Goal: Task Accomplishment & Management: Manage account settings

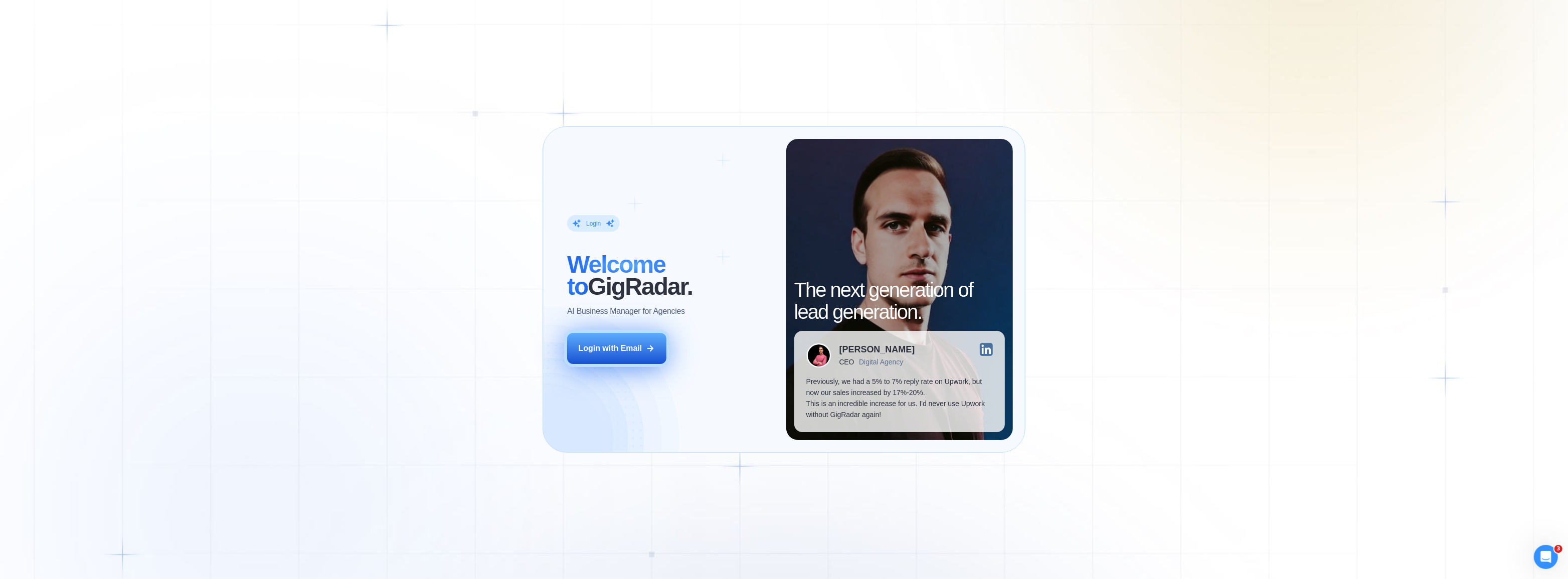
click at [620, 341] on button "Login with Email" at bounding box center [617, 348] width 99 height 31
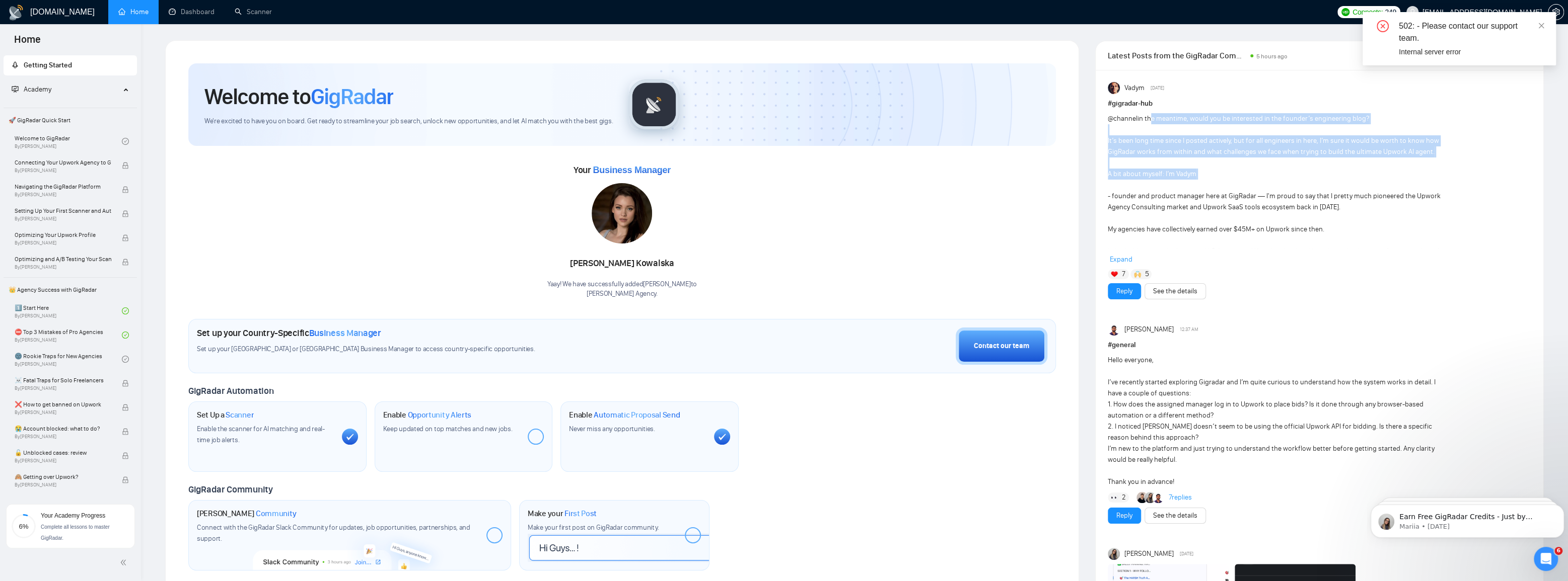
drag, startPoint x: 1150, startPoint y: 119, endPoint x: 1155, endPoint y: 186, distance: 67.2
click at [1155, 186] on div "@channel in the meantime, would you be interested in the founder’s engineering …" at bounding box center [1277, 207] width 339 height 188
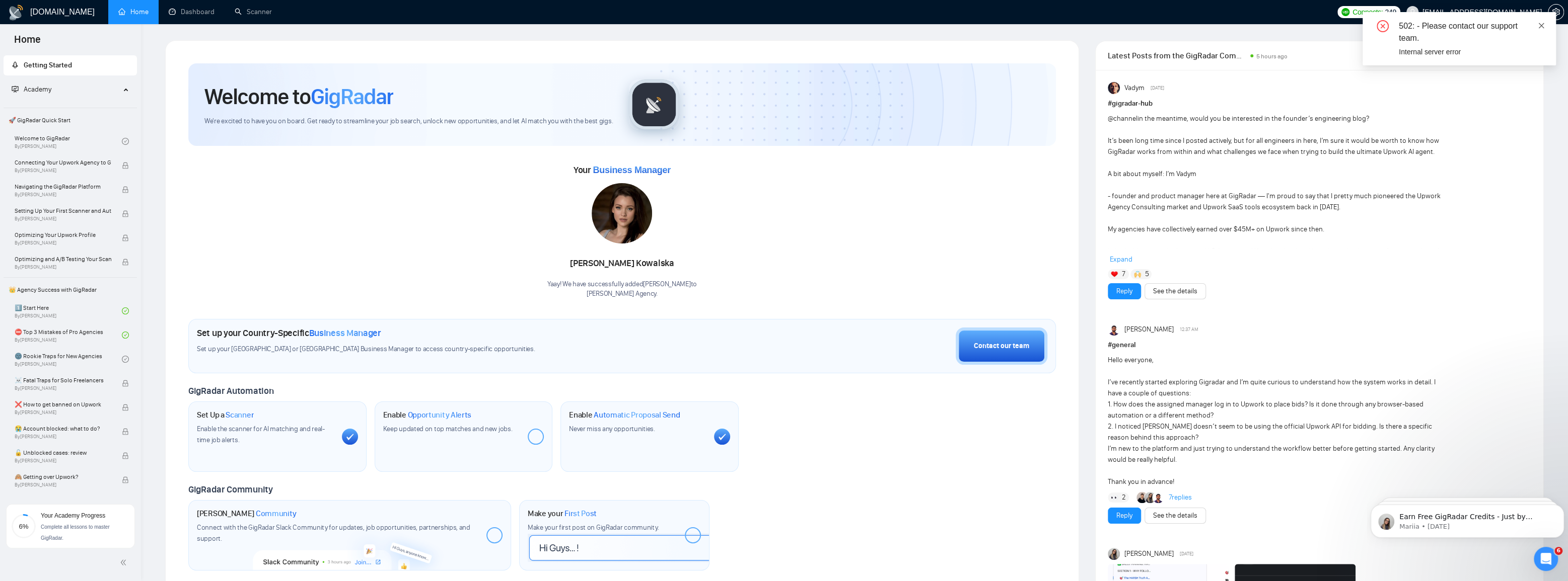
click at [1543, 24] on icon "close" at bounding box center [1542, 26] width 7 height 7
click at [1561, 12] on span "setting" at bounding box center [1556, 12] width 15 height 8
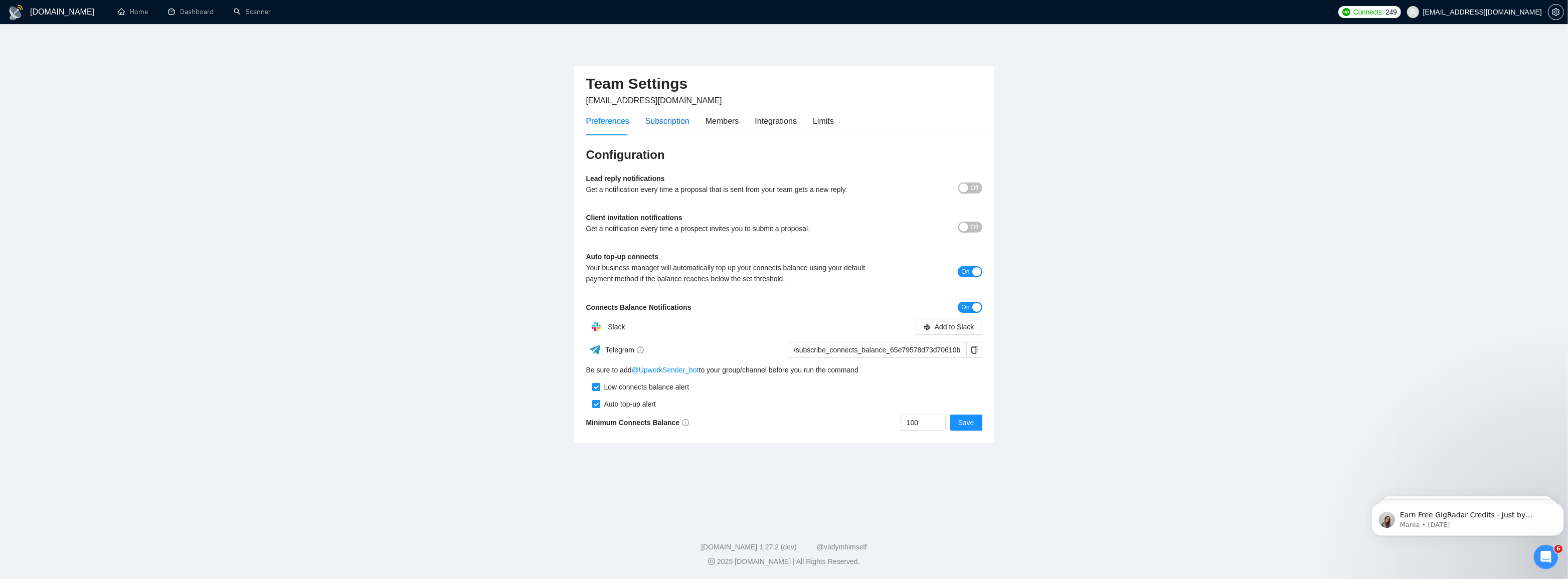
click at [677, 123] on div "Subscription" at bounding box center [667, 121] width 44 height 13
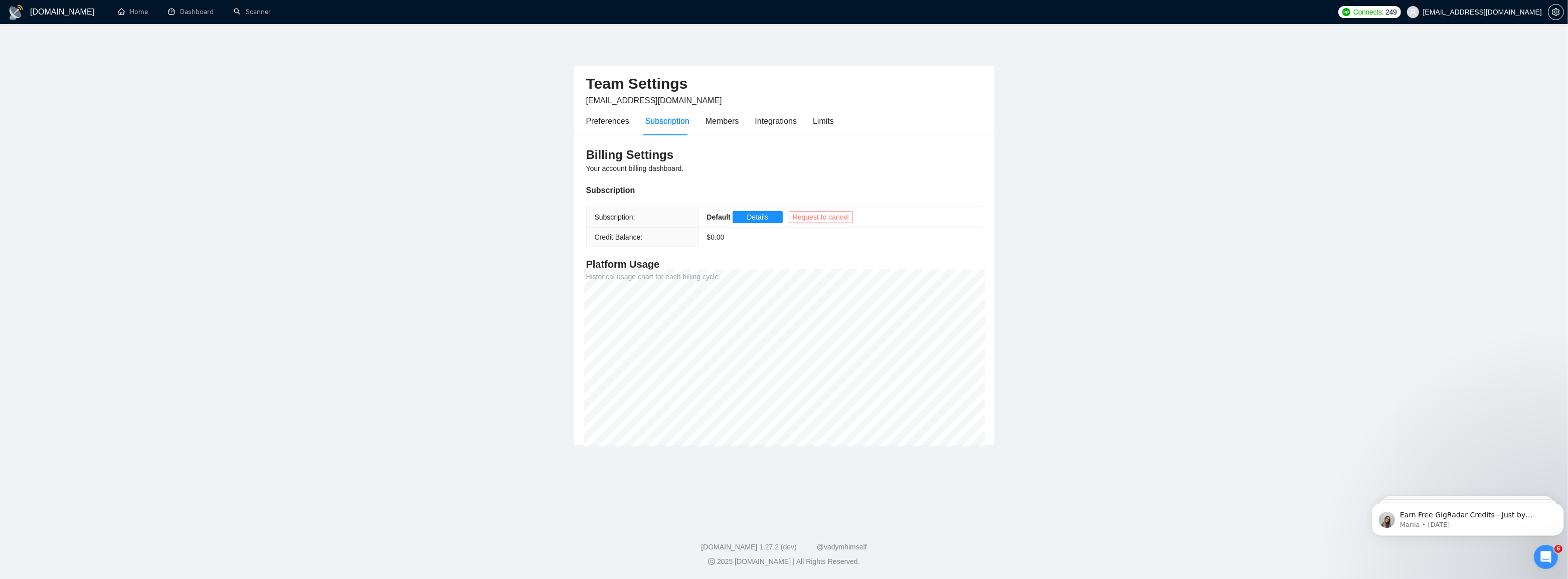
click at [804, 218] on span "Request to cancel" at bounding box center [821, 217] width 56 height 11
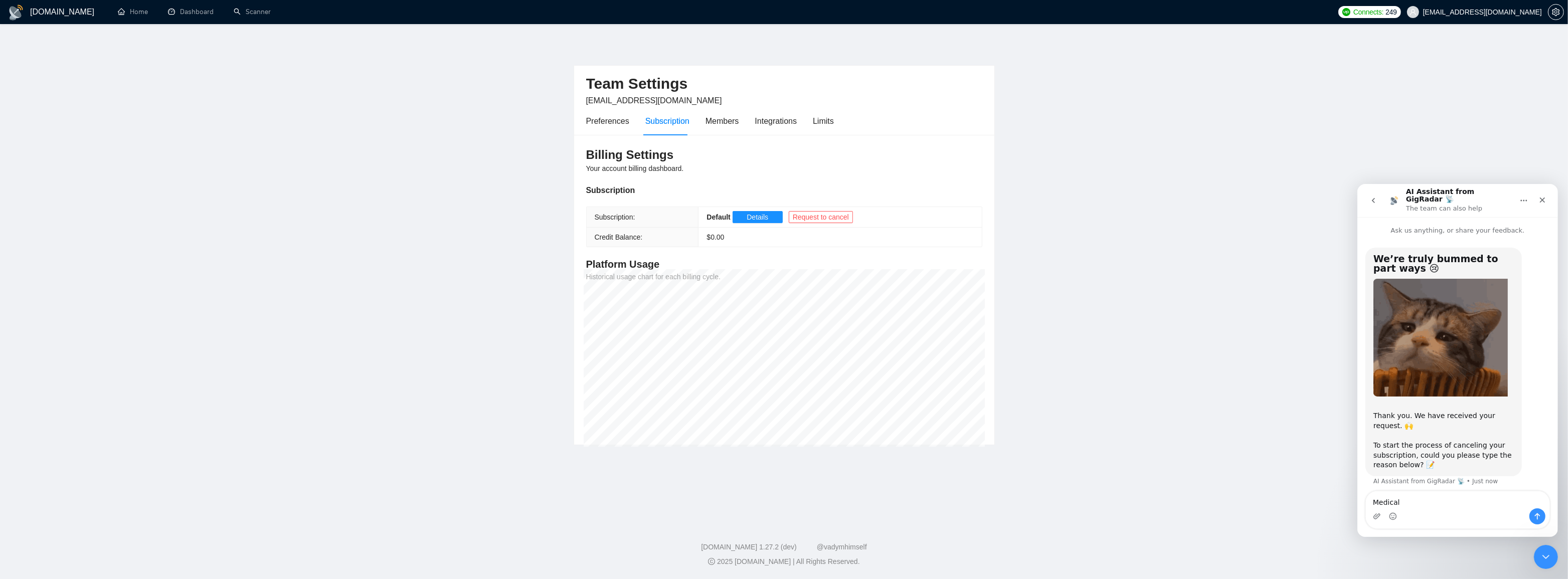
type textarea "Medical"
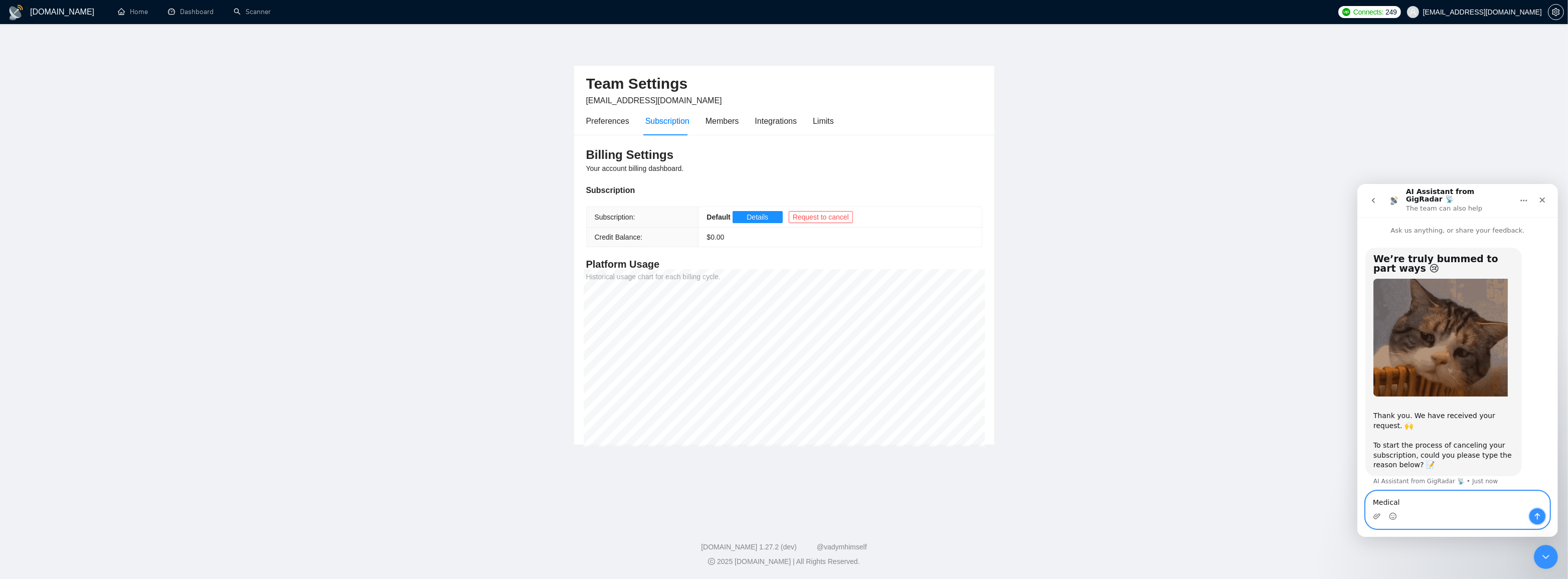
click at [1539, 515] on icon "Send a message…" at bounding box center [1536, 516] width 8 height 8
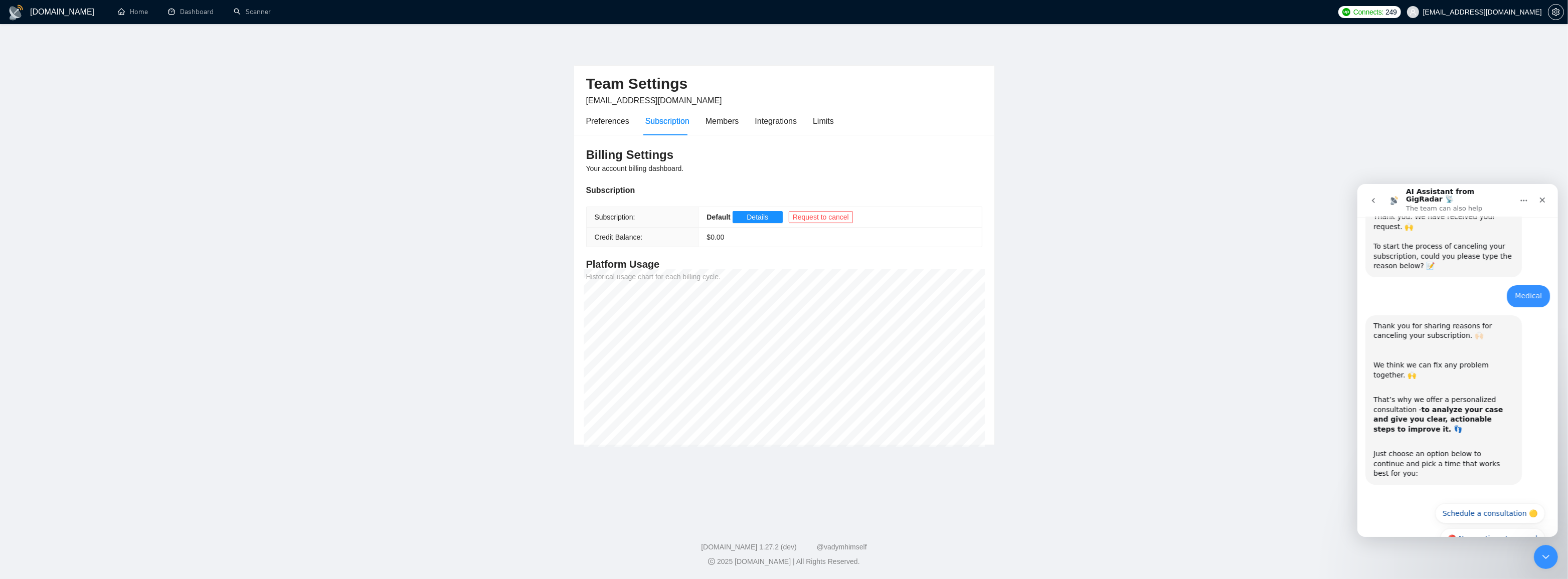
scroll to position [201, 0]
click at [1484, 526] on button "🔴 No, continue to cancel" at bounding box center [1492, 536] width 105 height 20
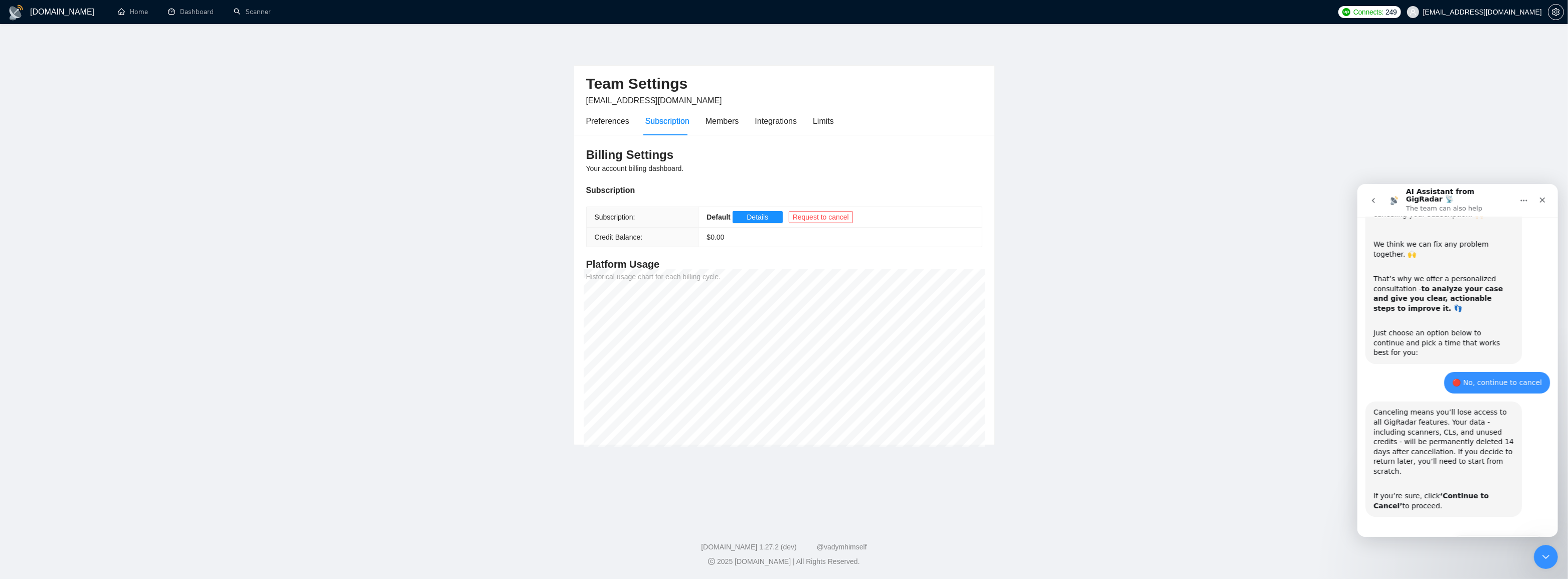
scroll to position [320, 0]
click at [1493, 535] on button "🔴 Continue to Cancel" at bounding box center [1498, 544] width 93 height 20
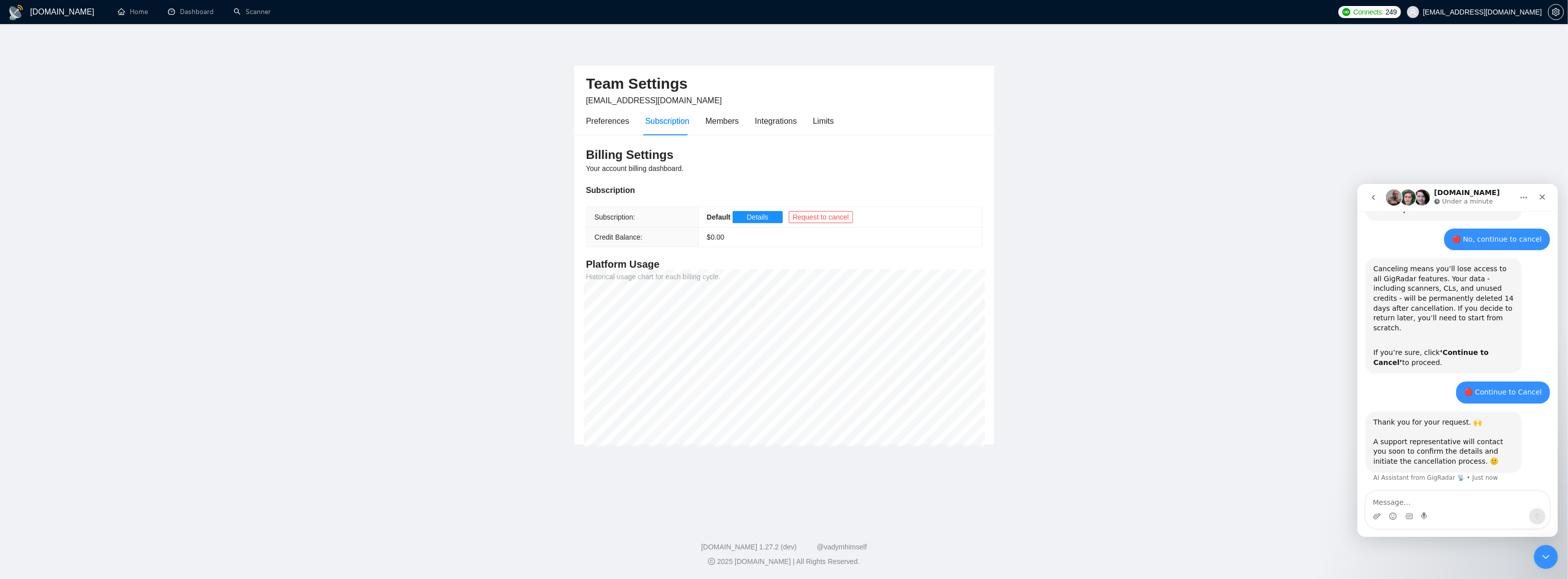
scroll to position [458, 0]
type textarea "Ok"
click at [1533, 517] on button "Send a message…" at bounding box center [1537, 516] width 16 height 16
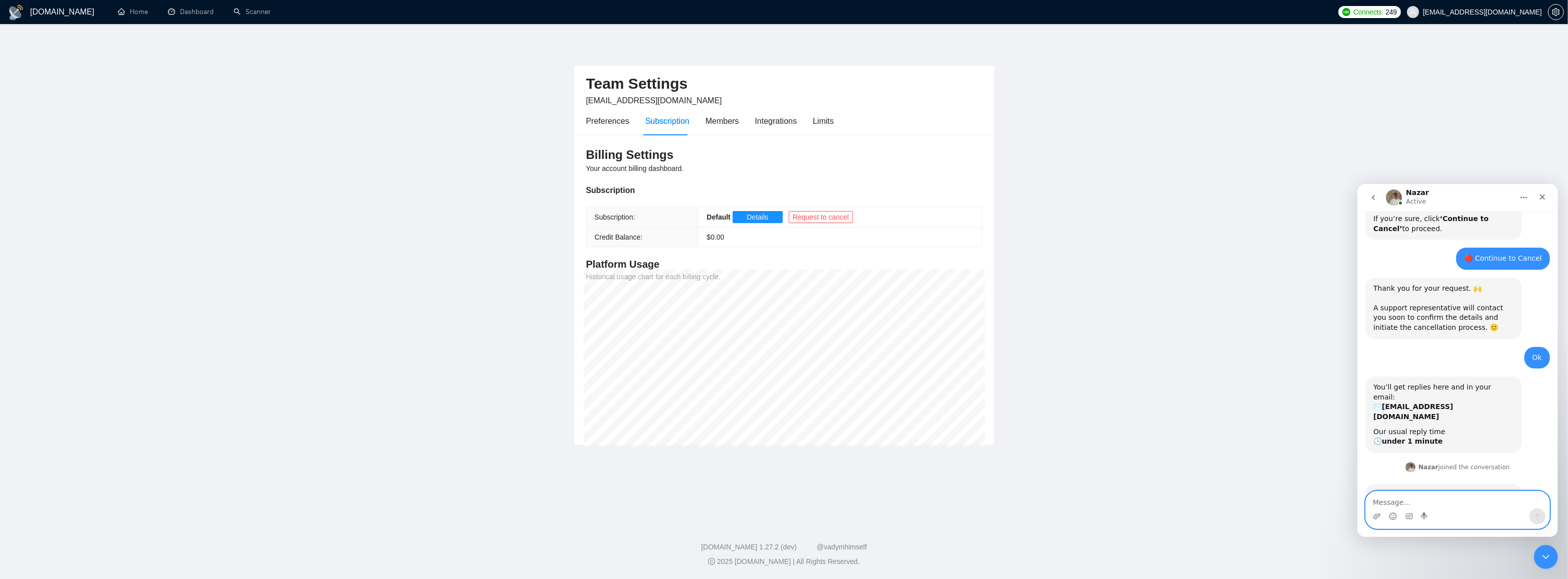
scroll to position [645, 0]
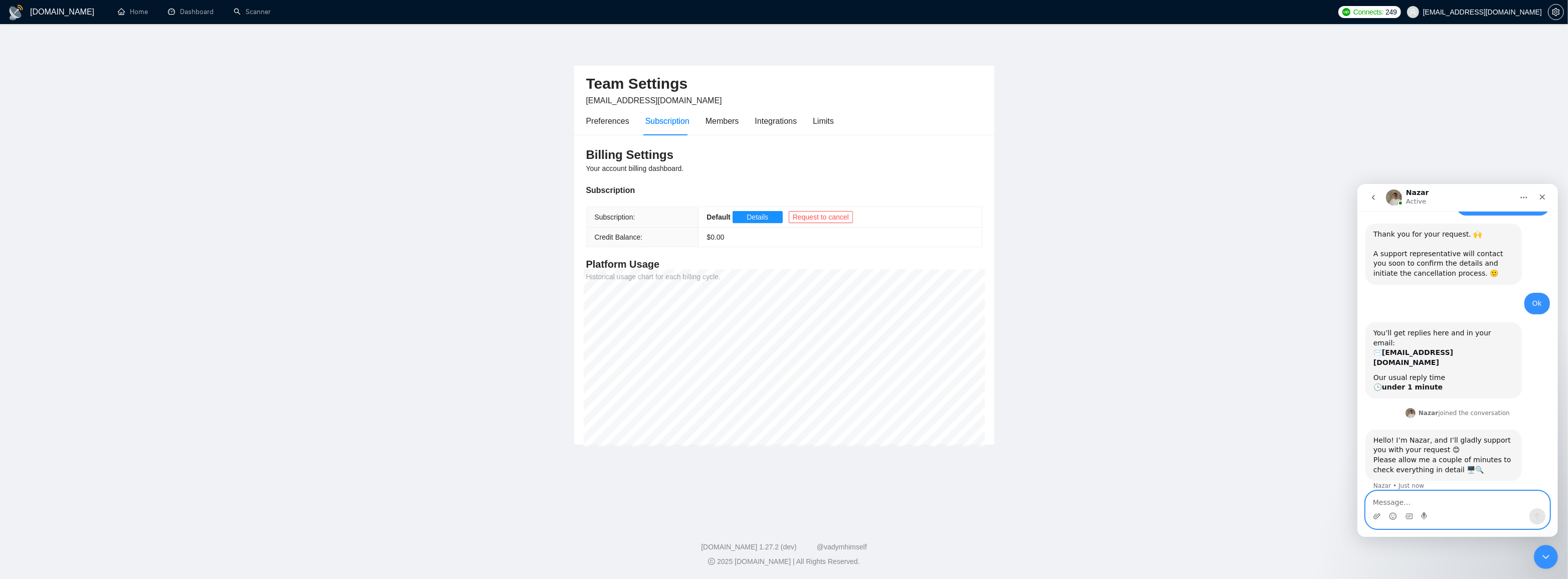
click at [1433, 505] on textarea "Message…" at bounding box center [1457, 499] width 184 height 17
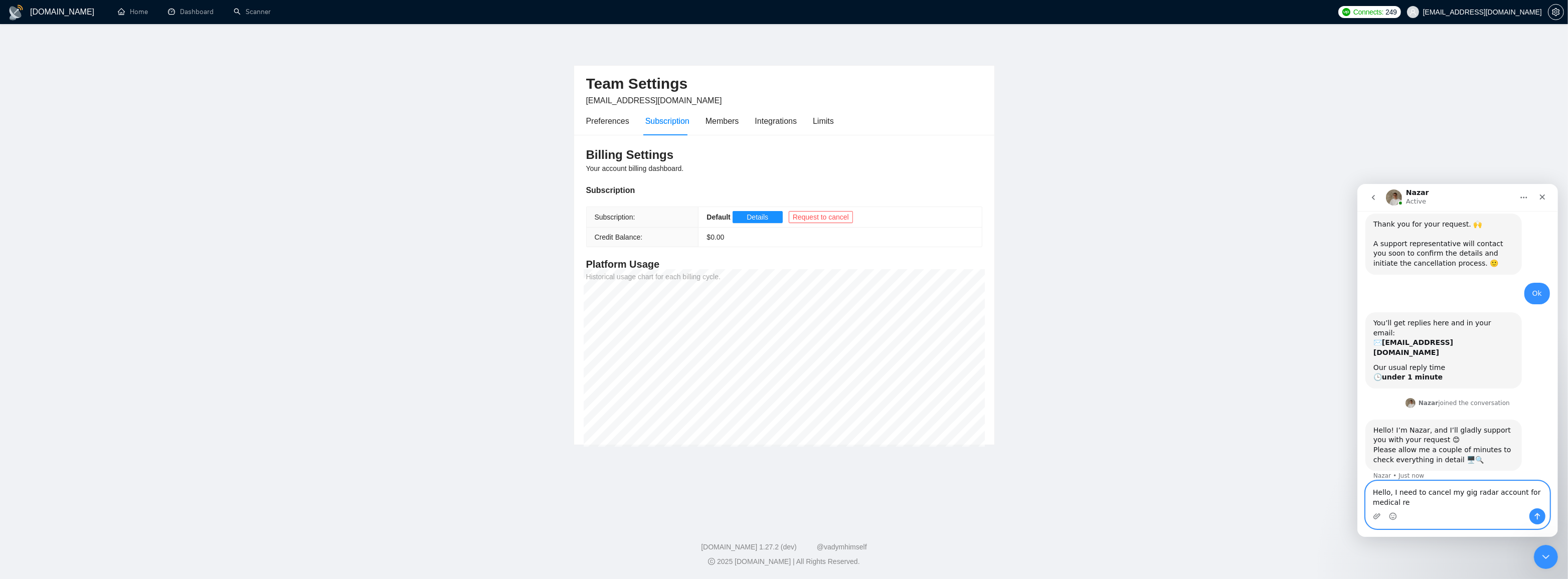
scroll to position [617, 0]
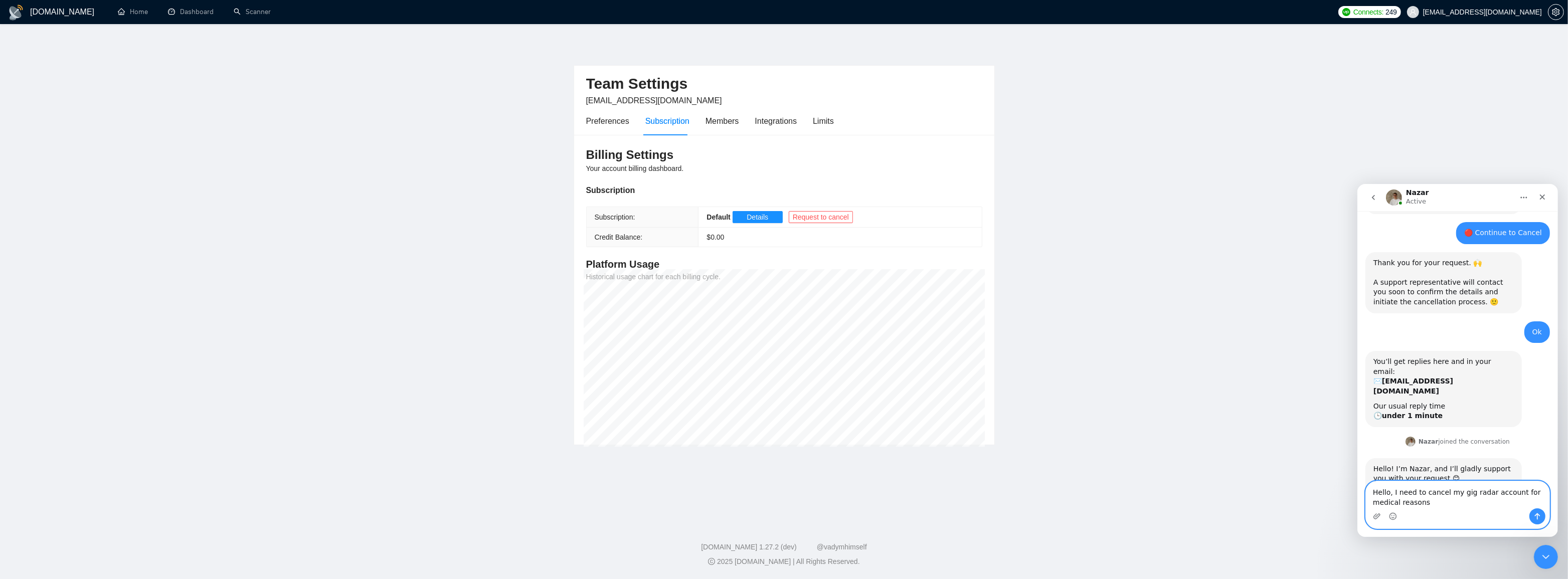
type textarea "Hello, I need to cancel my gig radar account for medical reasons"
click at [1535, 512] on icon "Send a message…" at bounding box center [1536, 516] width 8 height 8
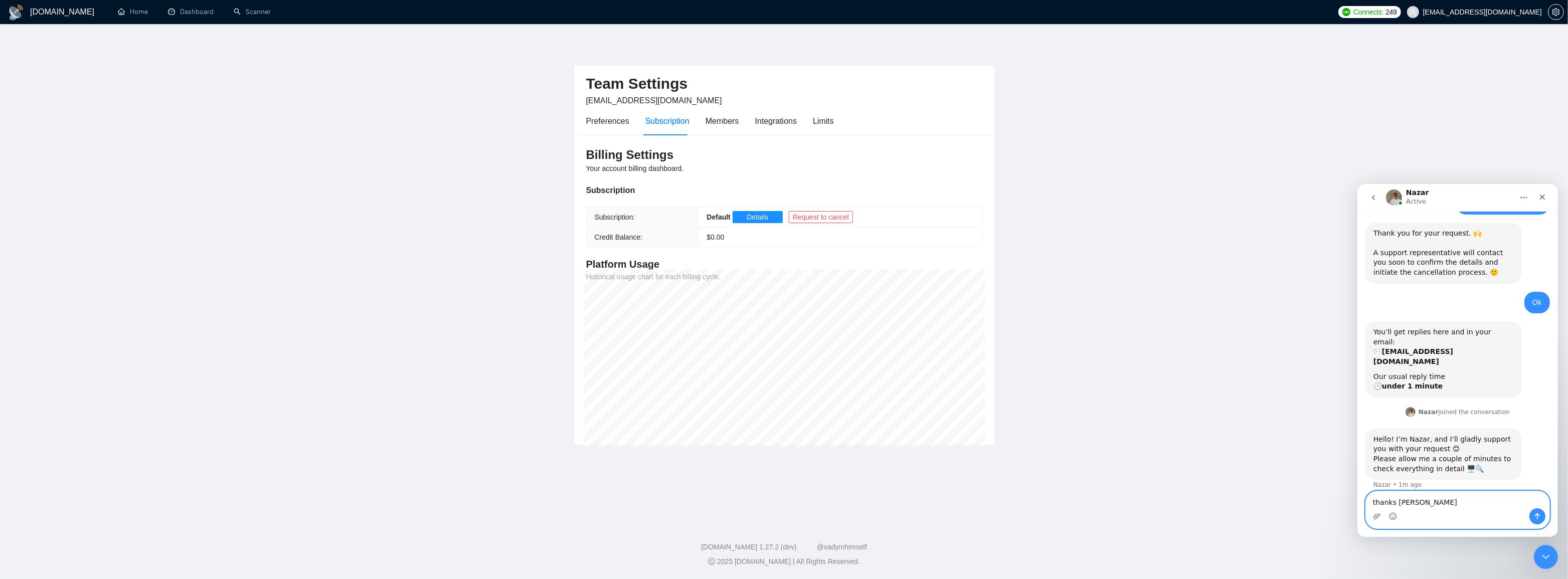
type textarea "thanks Nazar"
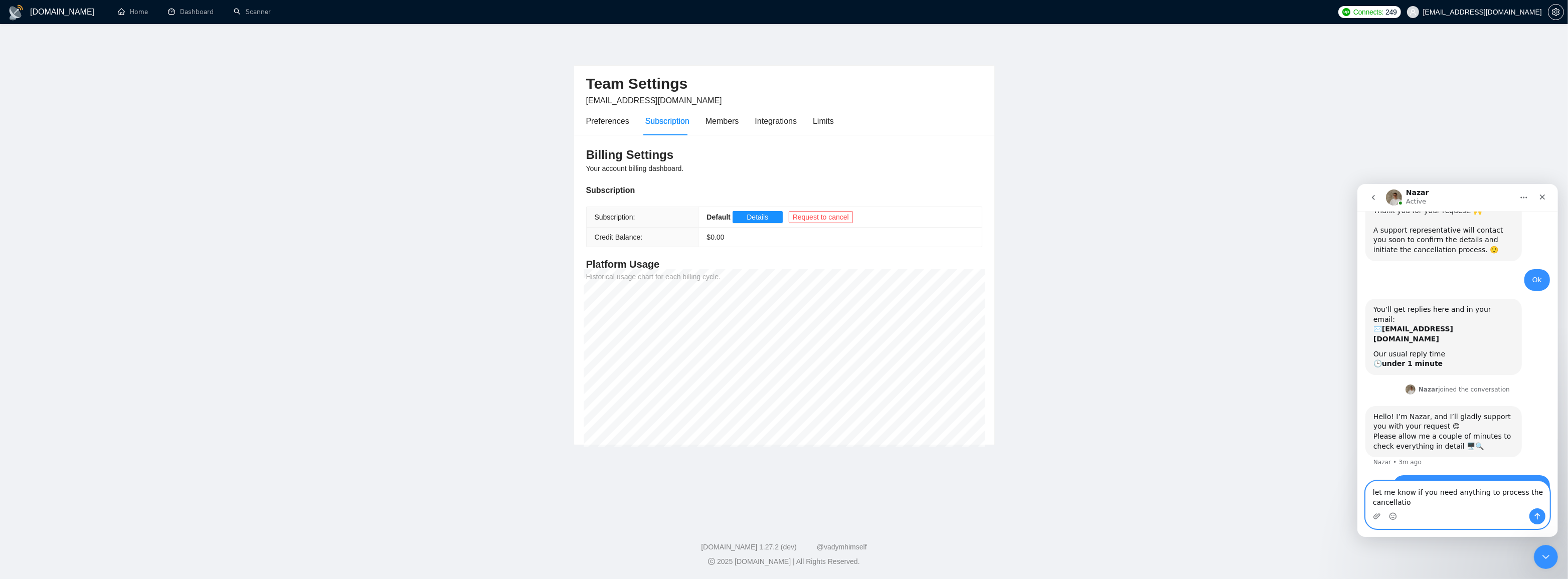
scroll to position [679, 0]
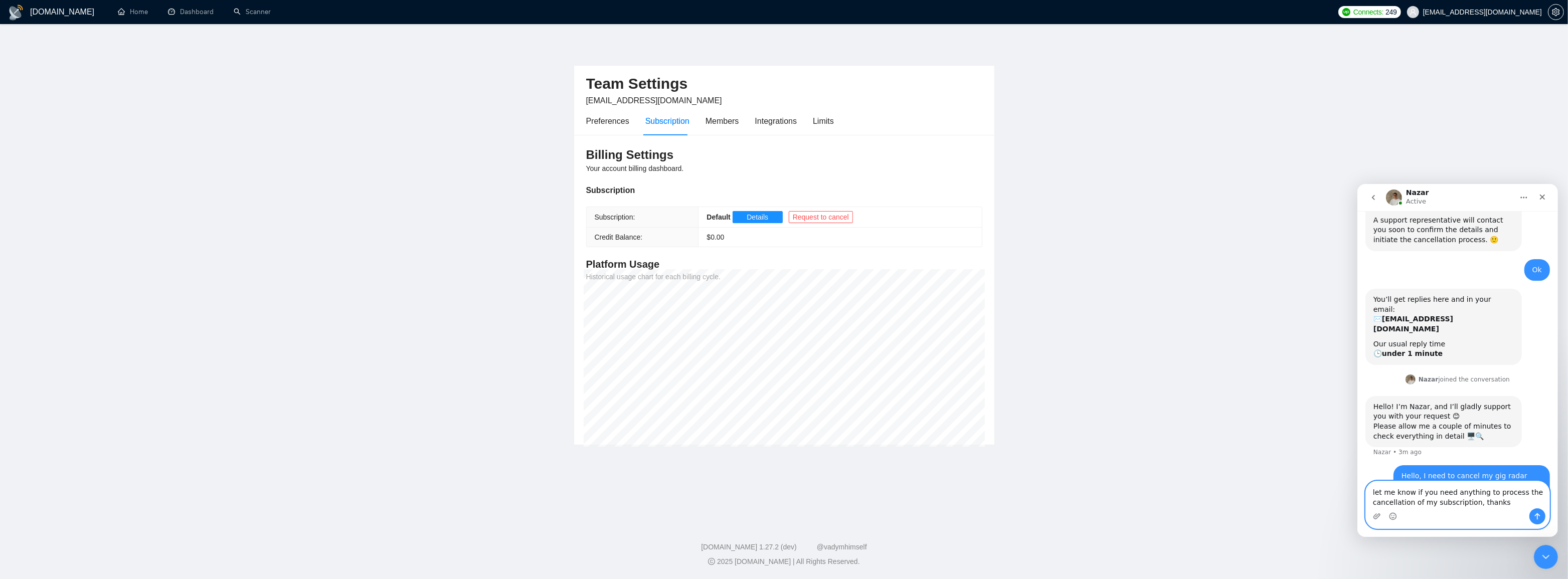
type textarea "let me know if you need anything to process the cancellation of my subscription…"
click at [1535, 512] on icon "Send a message…" at bounding box center [1536, 516] width 8 height 8
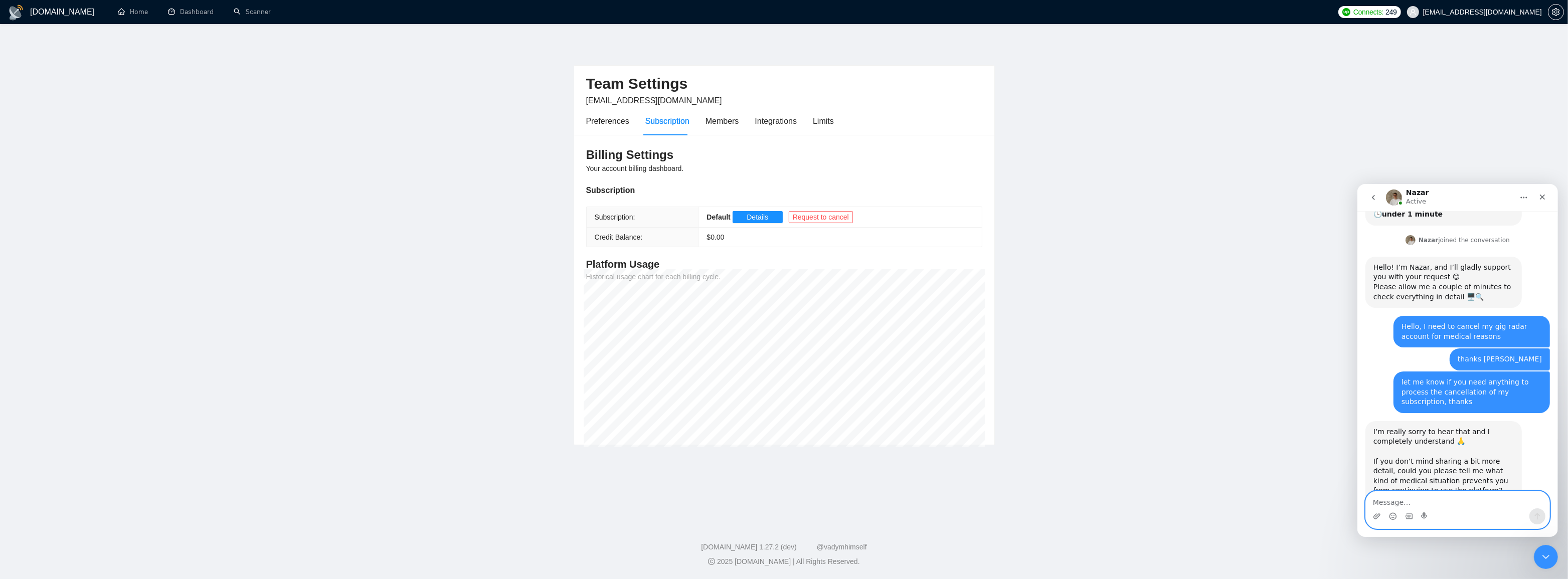
scroll to position [821, 0]
type textarea "no I'm sorry that is protected by HIPAA laws"
click at [1535, 509] on button "Send a message…" at bounding box center [1537, 516] width 16 height 16
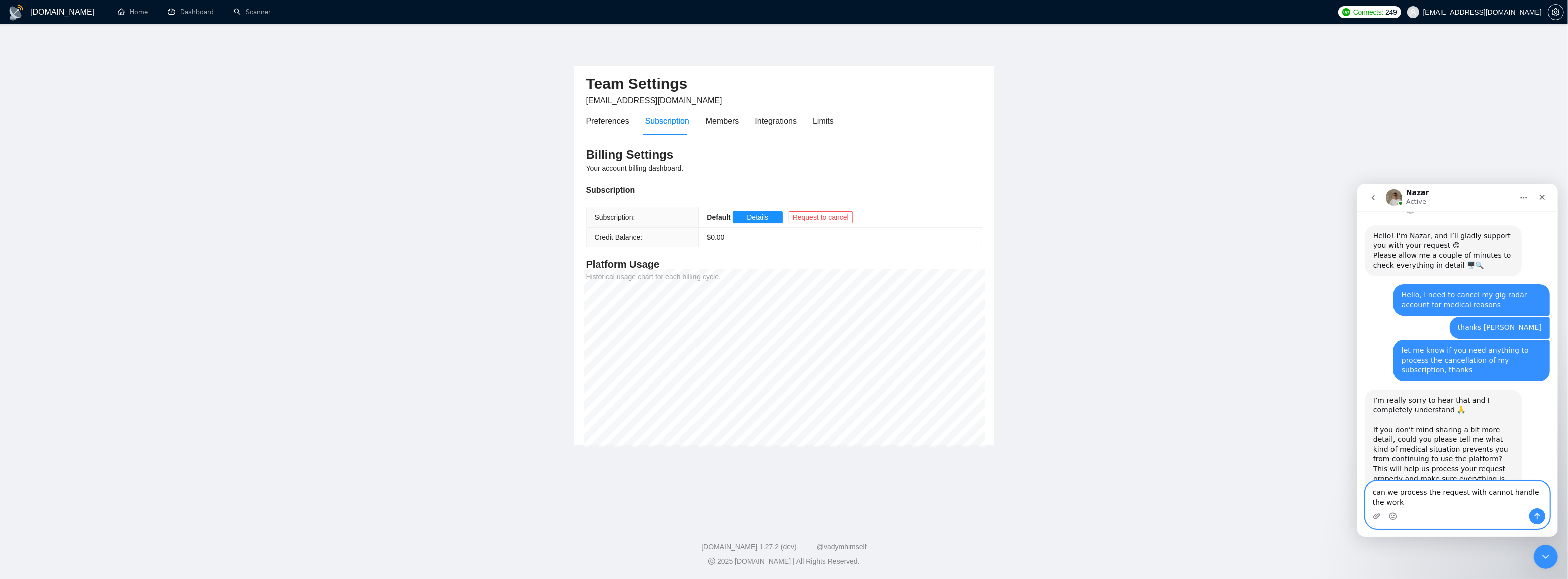
scroll to position [860, 0]
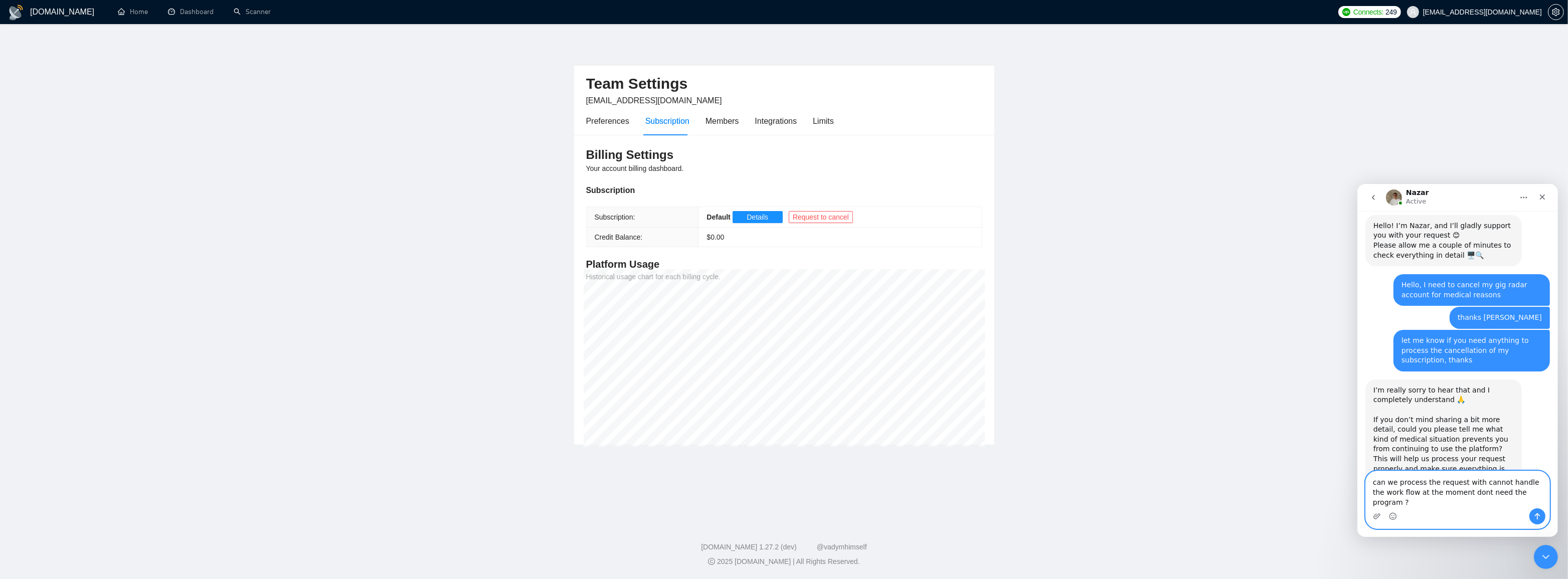
type textarea "can we process the request with cannot handle the work flow at the moment dont …"
click at [1533, 518] on button "Send a message…" at bounding box center [1537, 516] width 16 height 16
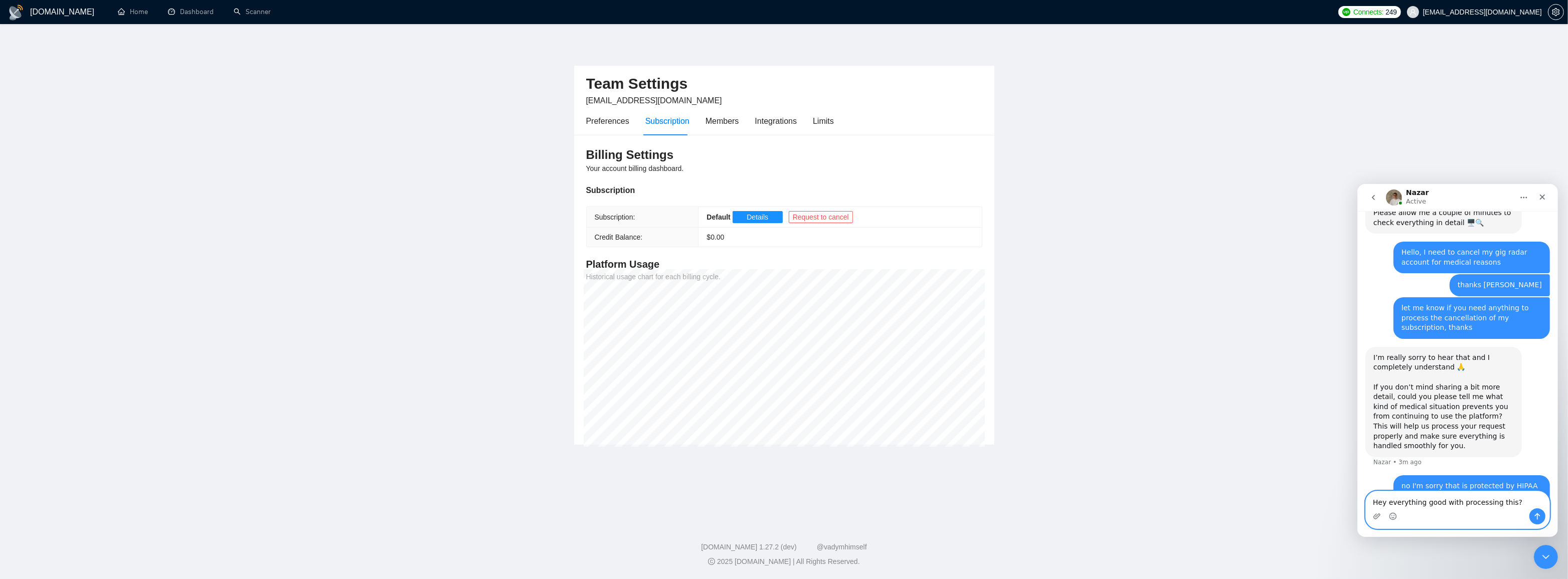
type textarea "Hey everything good with processing this?"
click at [1541, 517] on button "Send a message…" at bounding box center [1537, 516] width 16 height 16
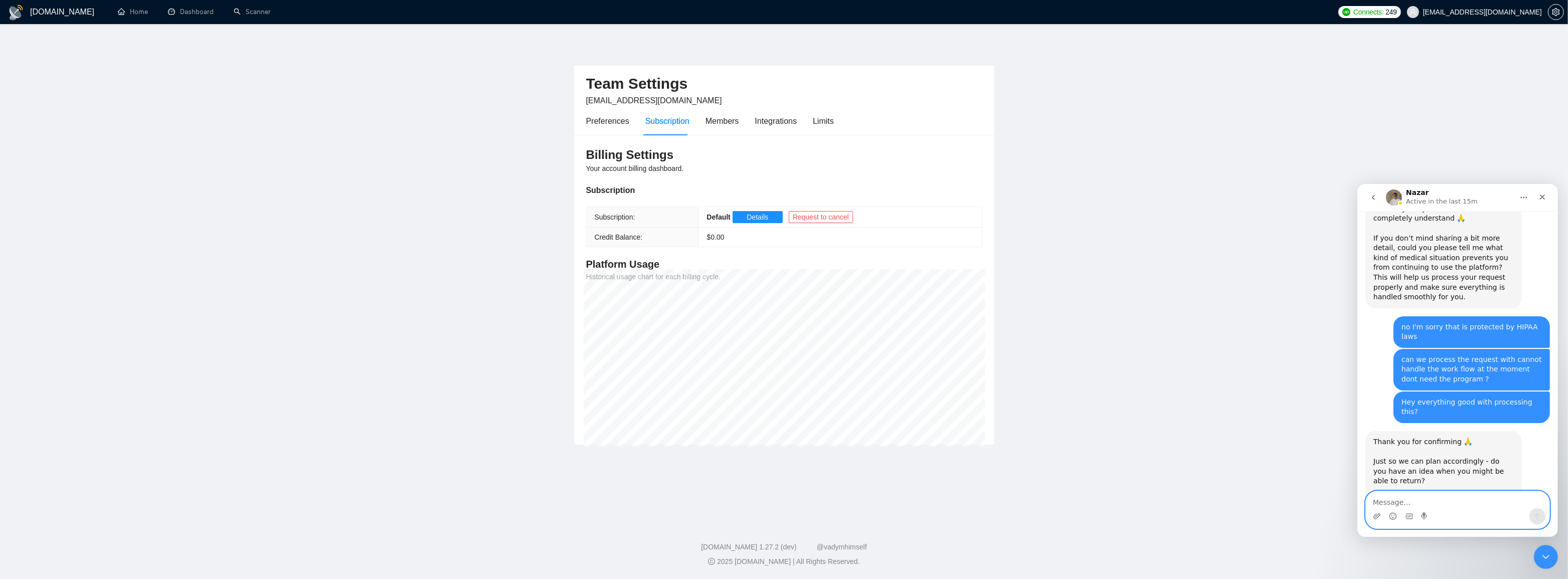
scroll to position [1054, 0]
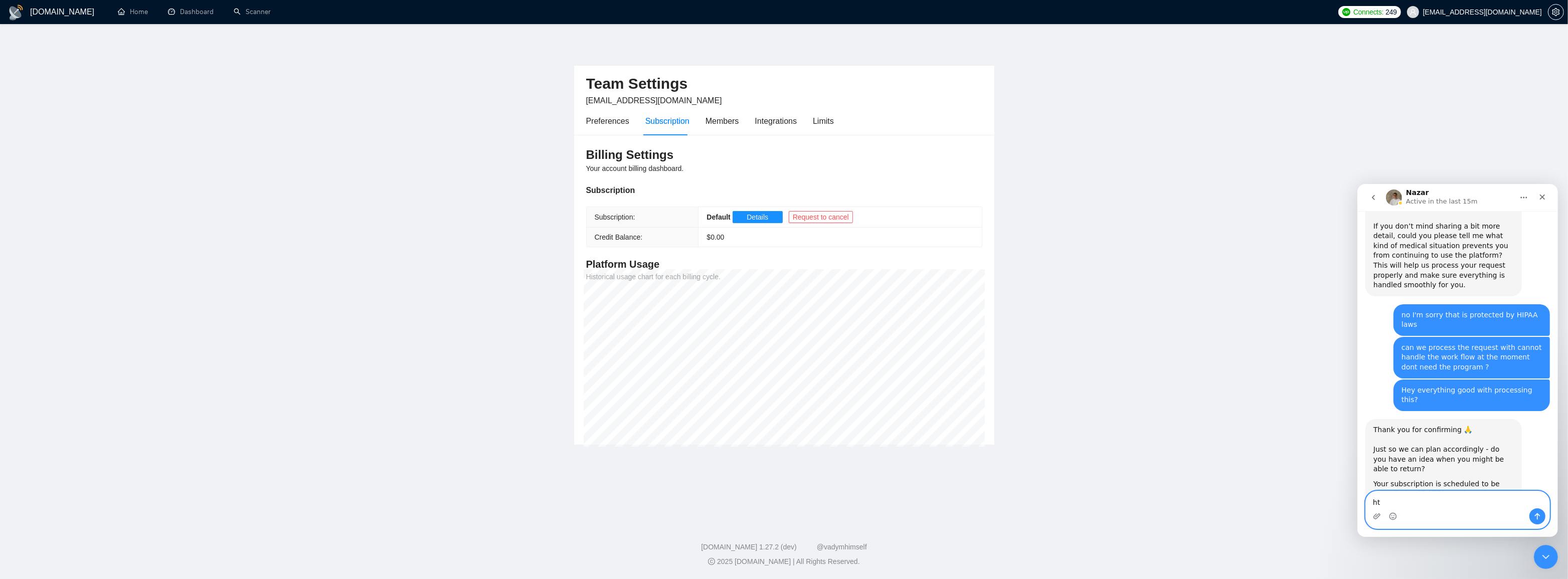
type textarea "h"
type textarea "thank you"
click at [1536, 513] on icon "Send a message…" at bounding box center [1536, 516] width 8 height 8
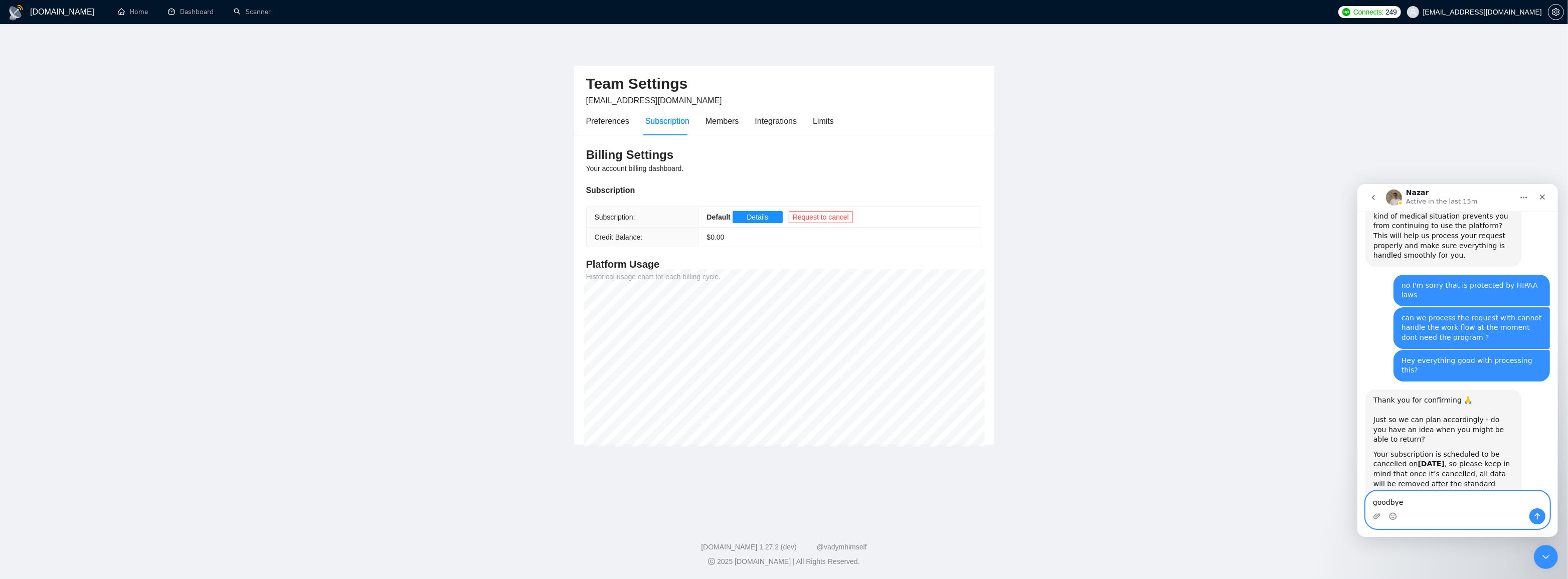
type textarea "goodbye"
click at [1538, 514] on icon "Send a message…" at bounding box center [1536, 516] width 8 height 8
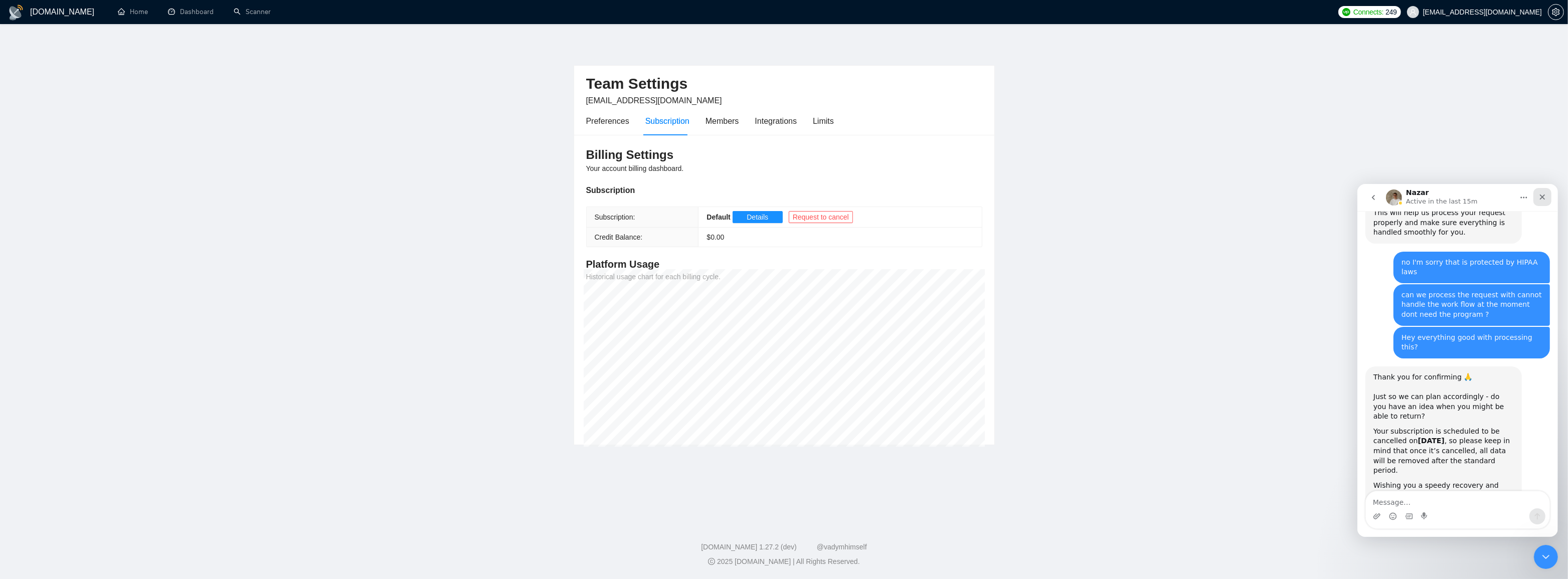
click at [1542, 195] on icon "Close" at bounding box center [1542, 196] width 8 height 8
